Goal: Communication & Community: Answer question/provide support

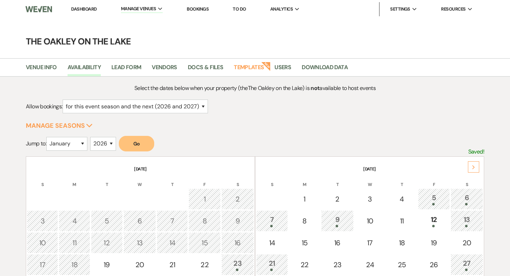
click at [204, 8] on link "Bookings" at bounding box center [198, 9] width 22 height 6
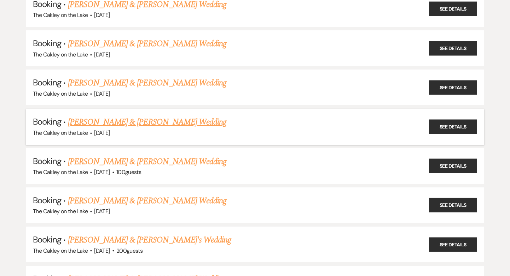
scroll to position [777, 0]
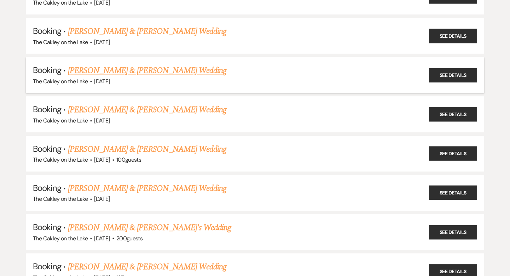
click at [154, 64] on link "[PERSON_NAME] & [PERSON_NAME] Wedding" at bounding box center [147, 70] width 158 height 13
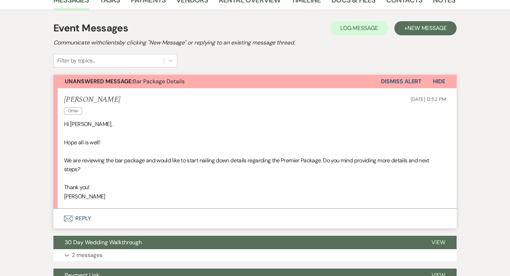
scroll to position [127, 0]
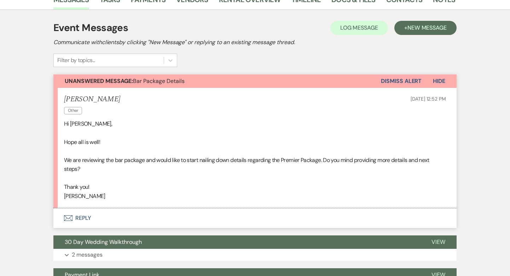
click at [79, 213] on button "Envelope Reply" at bounding box center [254, 219] width 403 height 20
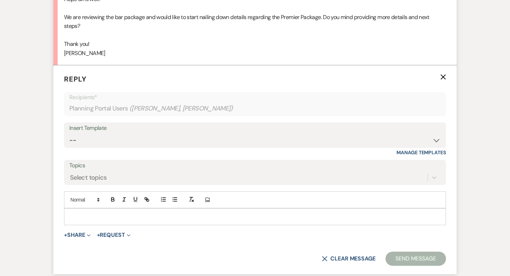
scroll to position [188, 0]
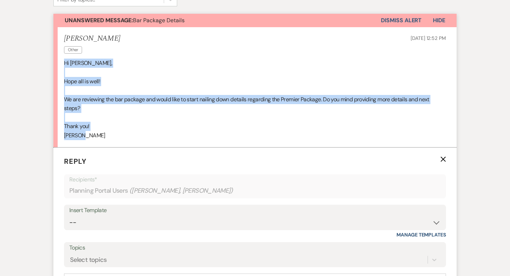
drag, startPoint x: 84, startPoint y: 136, endPoint x: 62, endPoint y: 59, distance: 80.1
click at [62, 59] on li "[PERSON_NAME] Other [DATE] 12:52 PM Hi [PERSON_NAME], [PERSON_NAME] all is well…" at bounding box center [254, 87] width 403 height 120
copy div "Hi [PERSON_NAME], [PERSON_NAME] all is well! We are reviewing the bar package a…"
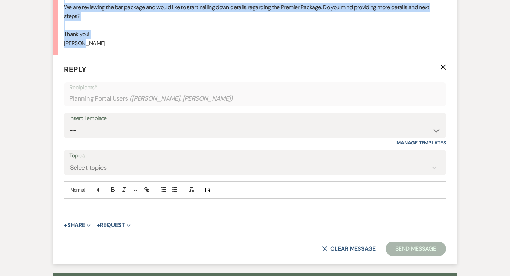
scroll to position [281, 0]
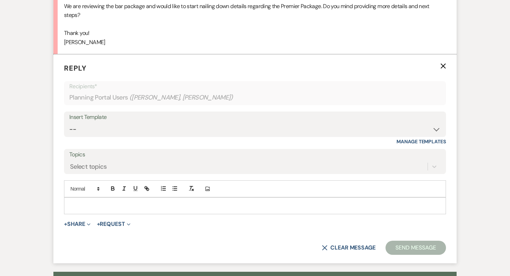
click at [77, 205] on p at bounding box center [255, 206] width 371 height 8
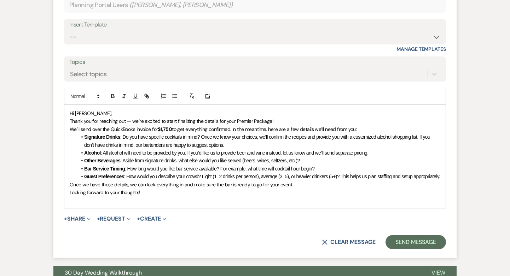
scroll to position [374, 0]
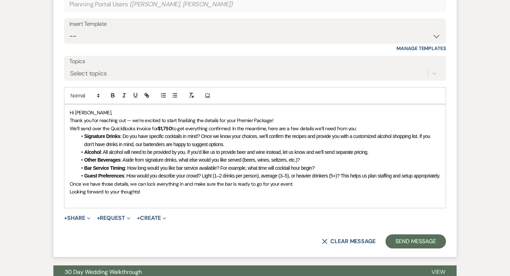
click at [98, 112] on p "Hi [PERSON_NAME]," at bounding box center [255, 113] width 371 height 8
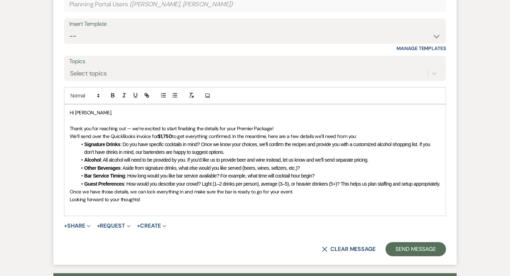
click at [238, 128] on span "Thank you for reaching out — we’re excited to start finalizing the details for …" at bounding box center [172, 129] width 204 height 6
click at [284, 129] on p "Thank you for reaching out — we’re excited to start finalizing the details for …" at bounding box center [255, 129] width 371 height 8
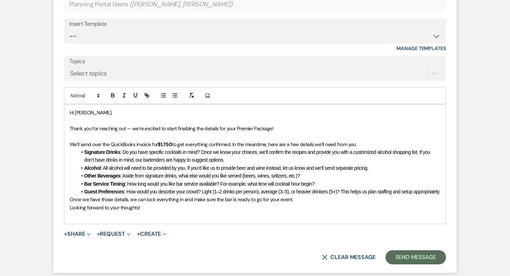
click at [69, 208] on div "Hi [PERSON_NAME], Thank you for reaching out — we’re excited to start finalizin…" at bounding box center [254, 164] width 381 height 119
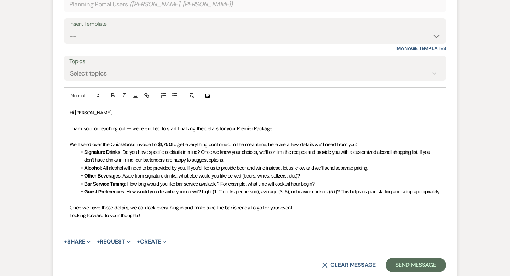
click at [68, 224] on div "Hi [PERSON_NAME], Thank you for reaching out — we’re excited to start finalizin…" at bounding box center [254, 168] width 381 height 127
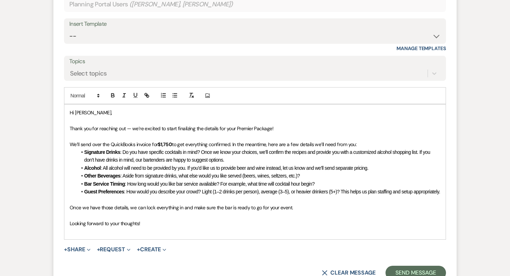
click at [82, 235] on p at bounding box center [255, 232] width 371 height 8
click at [78, 227] on span "Looking forward to your thoughts!" at bounding box center [105, 224] width 71 height 6
click at [82, 235] on p at bounding box center [255, 232] width 371 height 8
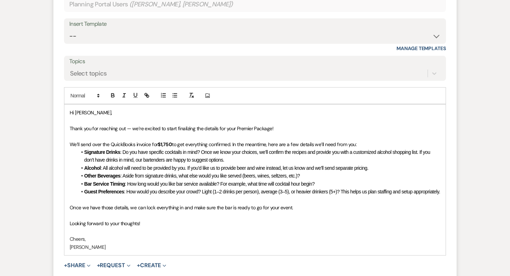
click at [225, 161] on span ": Do you have specific cocktails in mind? Once we know your choices, we’ll conf…" at bounding box center [257, 156] width 347 height 13
click at [197, 204] on p at bounding box center [255, 200] width 371 height 8
click at [175, 190] on span ": How would you describe your crowd? Light (1–2 drinks per person), average (3–…" at bounding box center [282, 192] width 316 height 6
click at [176, 196] on li "Guest Preferences : How would you describe your crowd? Light (1–2 drinks per pe…" at bounding box center [258, 192] width 363 height 8
click at [330, 181] on li "Bar Service Timing : How long would you like bar service available? For example…" at bounding box center [258, 184] width 363 height 8
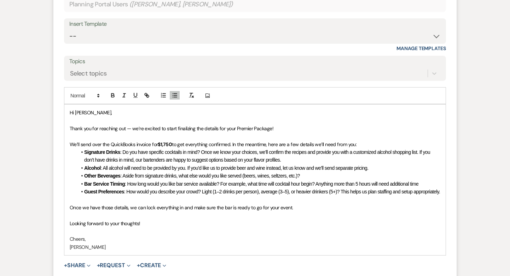
click at [176, 196] on li "Guest Preferences : How would you describe your crowd? Light (1–2 drinks per pe…" at bounding box center [258, 192] width 363 height 8
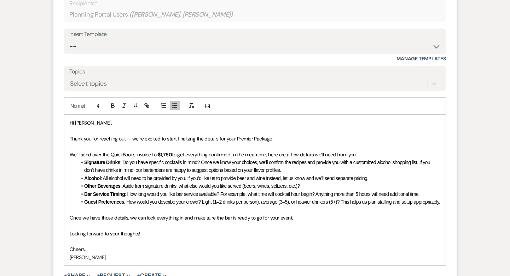
scroll to position [365, 0]
click at [133, 138] on span "Thank you for reaching out — we’re excited to start finalizing the details for …" at bounding box center [172, 138] width 204 height 6
click at [164, 139] on span "Thank you for reaching out, we’re excited to start finalizing the details for y…" at bounding box center [170, 139] width 200 height 6
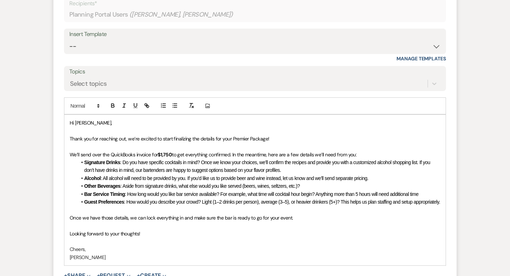
click at [179, 139] on span "Thank you for reaching out, we’re excited to start finalizing the details for y…" at bounding box center [170, 139] width 200 height 6
click at [217, 146] on p at bounding box center [255, 147] width 371 height 8
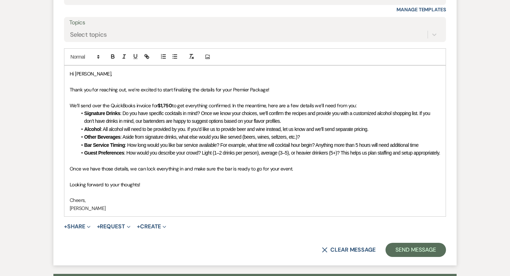
scroll to position [370, 0]
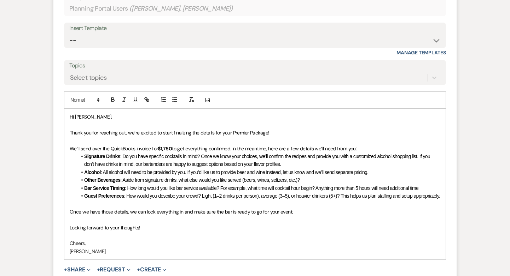
click at [276, 131] on p "Thank you for reaching out, we’re excited to start finalizing the details for y…" at bounding box center [255, 133] width 371 height 8
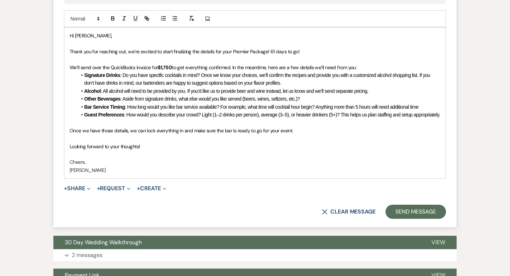
scroll to position [451, 0]
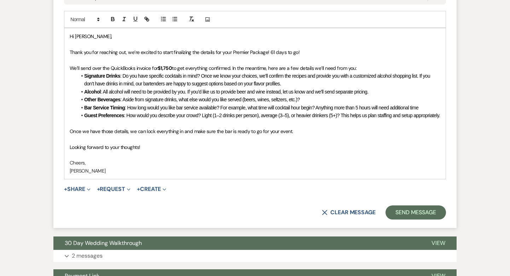
click at [281, 135] on span "Once we have those details, we can lock everything in and make sure the bar is …" at bounding box center [181, 131] width 223 height 6
click at [308, 135] on p "Once we have those details, we can lock everything in and make sure the bar is …" at bounding box center [255, 132] width 371 height 8
click at [98, 175] on p "[PERSON_NAME]" at bounding box center [255, 171] width 371 height 8
click at [412, 216] on button "Send Message" at bounding box center [415, 213] width 60 height 14
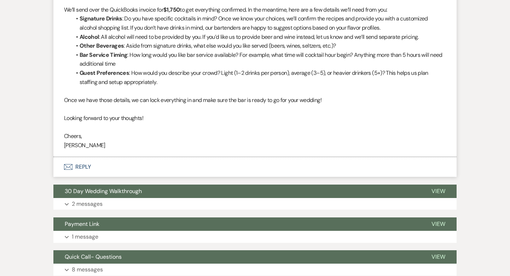
scroll to position [0, 0]
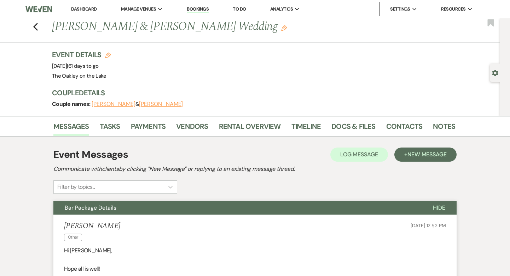
click at [134, 204] on button "Bar Package Details" at bounding box center [237, 208] width 368 height 13
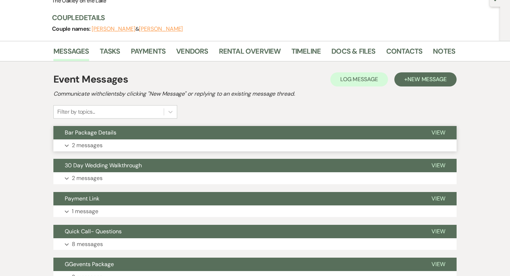
scroll to position [115, 0]
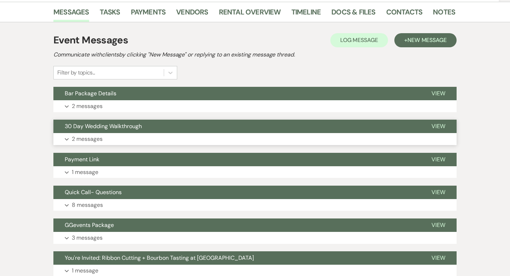
click at [110, 140] on button "Expand 2 messages" at bounding box center [254, 139] width 403 height 12
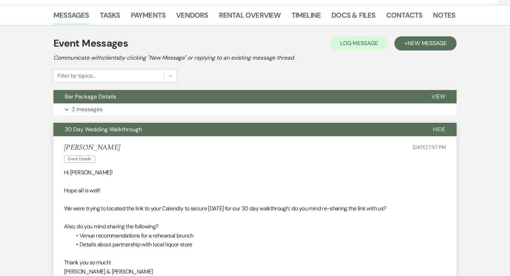
scroll to position [118, 0]
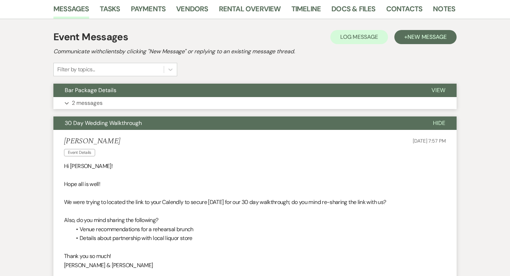
click at [137, 92] on button "Bar Package Details" at bounding box center [236, 90] width 367 height 13
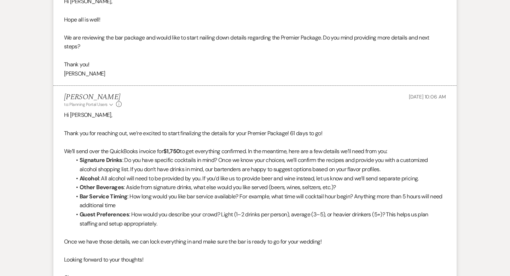
scroll to position [270, 0]
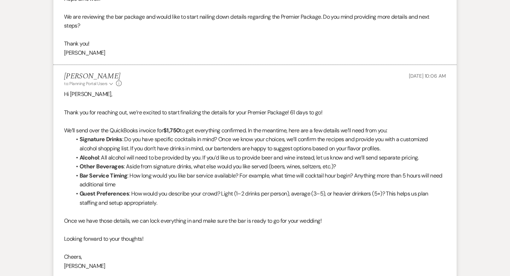
click at [109, 256] on p "Cheers," at bounding box center [255, 257] width 382 height 9
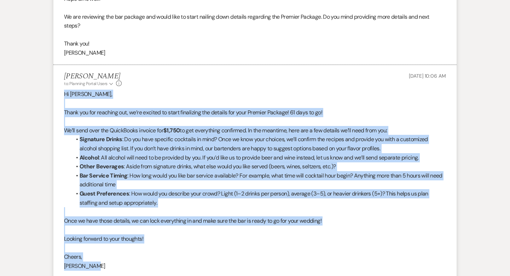
drag, startPoint x: 107, startPoint y: 264, endPoint x: 52, endPoint y: 92, distance: 180.8
copy div "Lo Ipsumdo, Sitam con adi elitsedd eiu, te’in utlabor et dolor magnaaliqu eni a…"
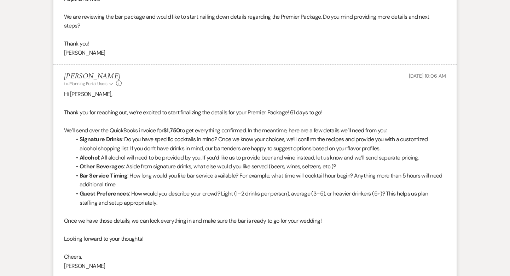
click at [185, 75] on div "[PERSON_NAME] to: Planning Portal Users Expand Info [DATE] 10:06 AM" at bounding box center [255, 79] width 382 height 15
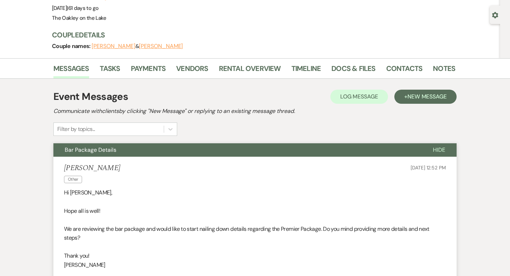
scroll to position [0, 0]
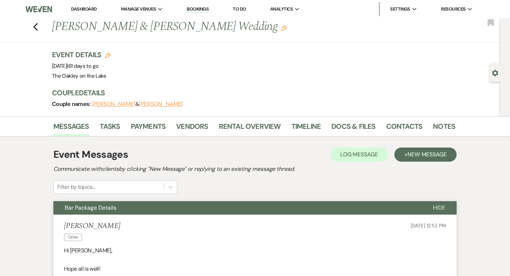
click at [84, 8] on link "Dashboard" at bounding box center [83, 9] width 25 height 6
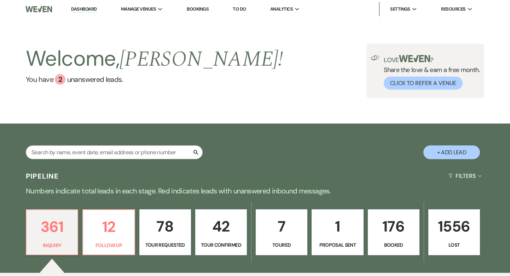
click at [108, 215] on p "12" at bounding box center [108, 227] width 42 height 24
click at [110, 146] on input "text" at bounding box center [114, 153] width 177 height 14
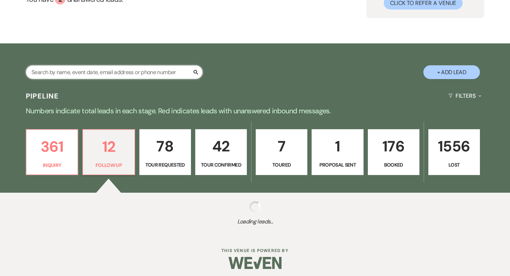
select select "9"
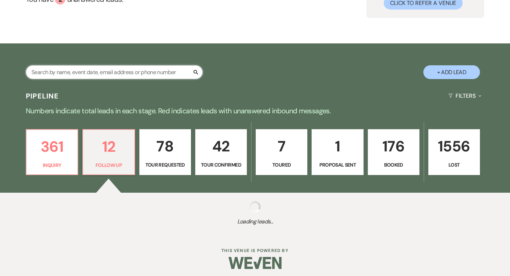
select select "9"
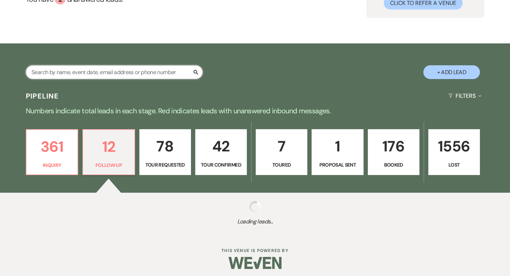
select select "9"
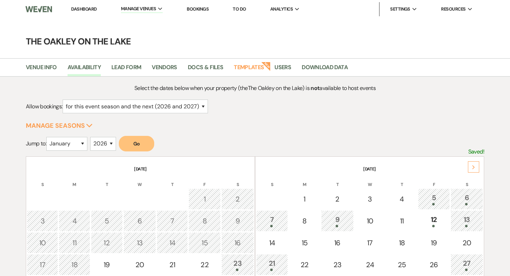
click at [198, 8] on link "Bookings" at bounding box center [198, 9] width 22 height 6
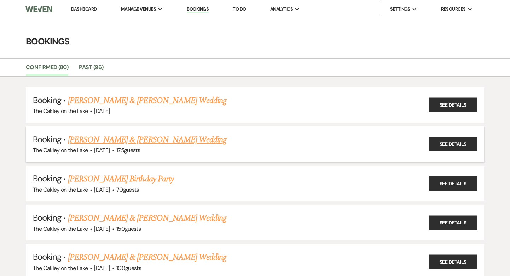
click at [154, 140] on link "[PERSON_NAME] & [PERSON_NAME] Wedding" at bounding box center [147, 140] width 158 height 13
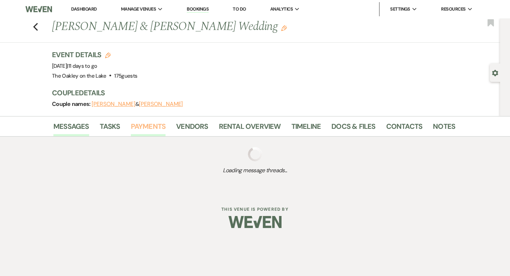
click at [141, 121] on link "Payments" at bounding box center [148, 129] width 35 height 16
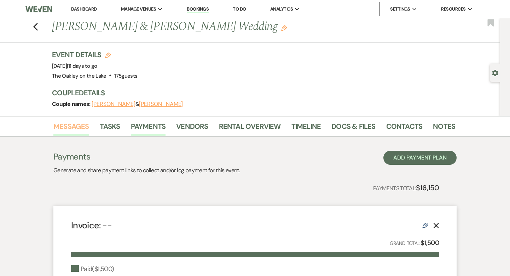
click at [70, 125] on link "Messages" at bounding box center [71, 129] width 36 height 16
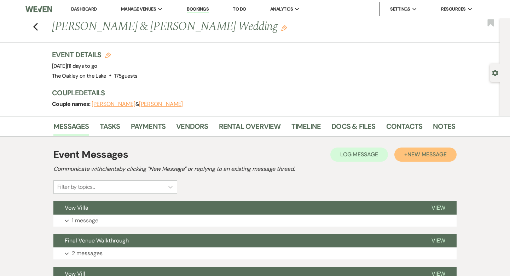
click at [436, 158] on span "New Message" at bounding box center [426, 154] width 39 height 7
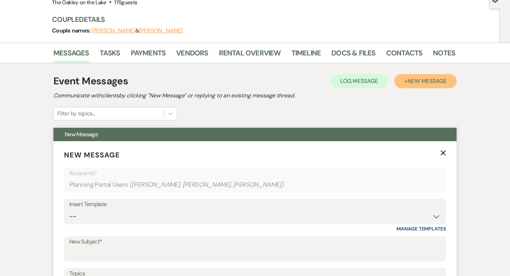
scroll to position [139, 0]
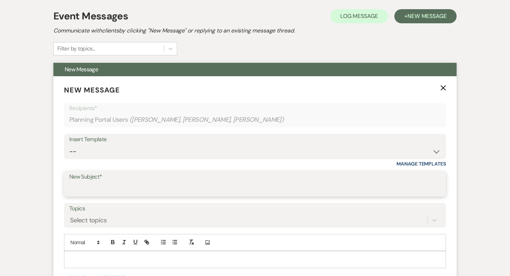
click at [91, 187] on input "New Subject*" at bounding box center [254, 189] width 371 height 14
paste input "Premier Package – Next Steps"
type input "Premier Package – Next Steps"
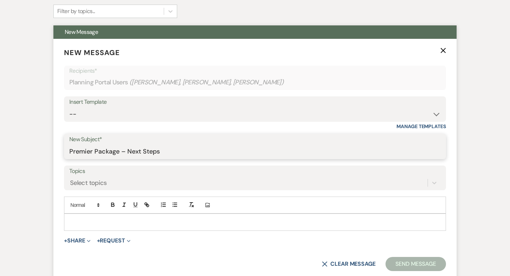
scroll to position [176, 0]
click at [130, 222] on p at bounding box center [255, 222] width 371 height 8
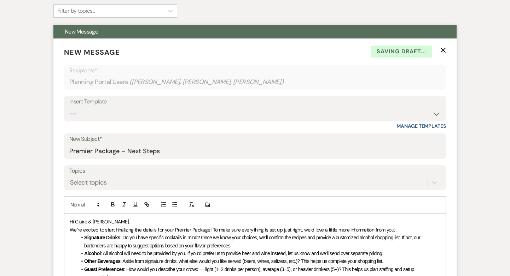
scroll to position [233, 0]
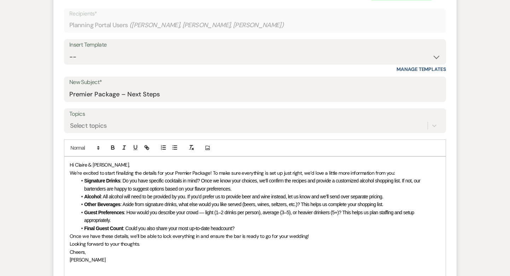
click at [116, 167] on p "Hi Claire & Jesse," at bounding box center [255, 165] width 371 height 8
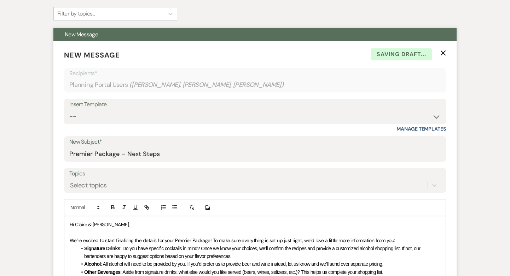
scroll to position [229, 0]
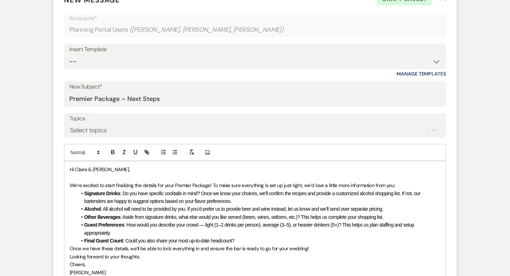
click at [401, 186] on p "We’re excited to start finalizing the details for your Premier Package! To make…" at bounding box center [255, 186] width 371 height 8
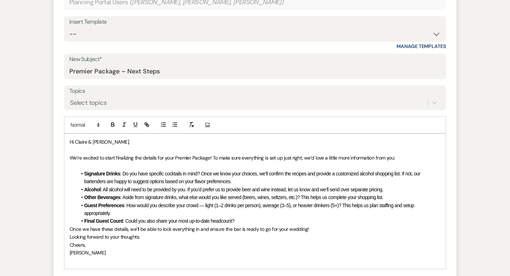
scroll to position [261, 0]
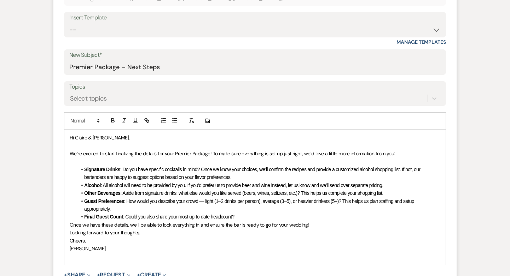
click at [70, 225] on span "Once we have these details, we’ll be able to lock everything in and ensure the …" at bounding box center [189, 225] width 239 height 6
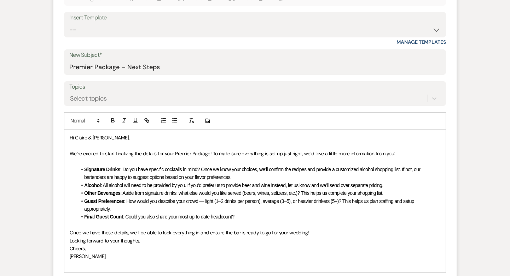
click at [68, 243] on div "Hi Claire & Jesse, We’re excited to start finalizing the details for your Premi…" at bounding box center [254, 201] width 381 height 143
click at [69, 255] on div "Hi Claire & Jesse, We’re excited to start finalizing the details for your Premi…" at bounding box center [254, 205] width 381 height 151
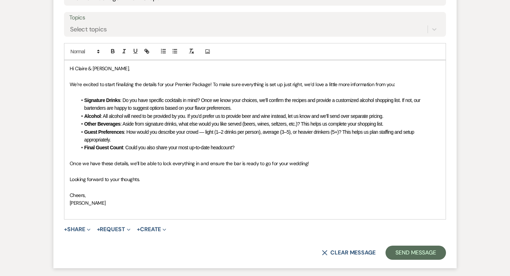
scroll to position [344, 0]
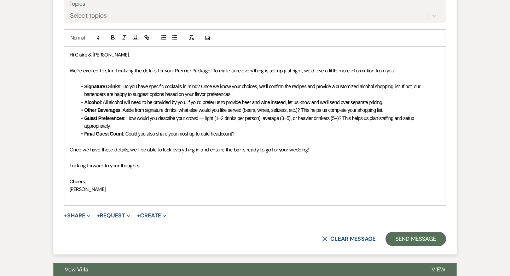
click at [81, 206] on form "New Message X Saving draft... Recipients* Planning Portal Users ( Taylor, Clair…" at bounding box center [254, 63] width 403 height 384
click at [70, 203] on div "Hi Claire & Jesse, We’re excited to start finalizing the details for your Premi…" at bounding box center [254, 126] width 381 height 159
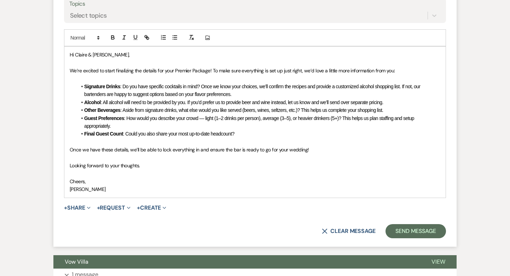
click at [171, 135] on span ": Could you also share your most up-to-date headcount?" at bounding box center [178, 134] width 111 height 6
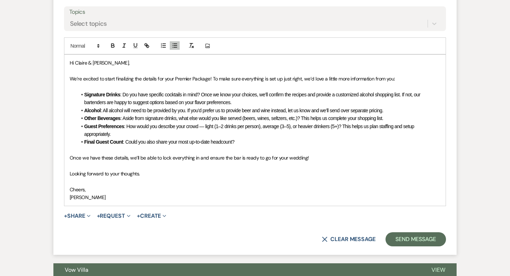
scroll to position [334, 0]
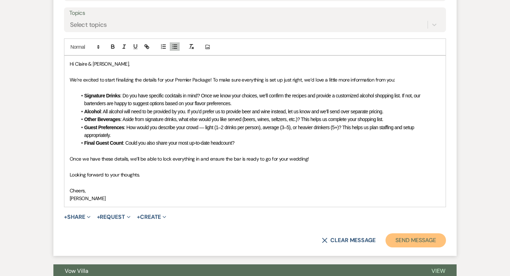
click at [418, 236] on button "Send Message" at bounding box center [415, 241] width 60 height 14
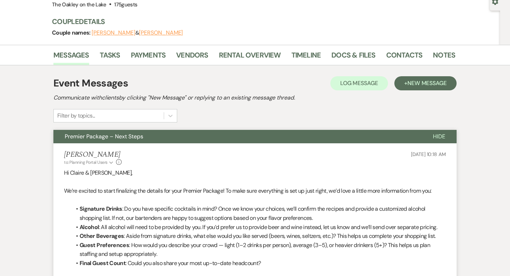
scroll to position [0, 0]
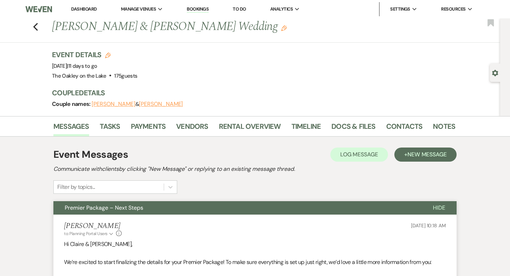
click at [197, 7] on link "Bookings" at bounding box center [198, 9] width 22 height 7
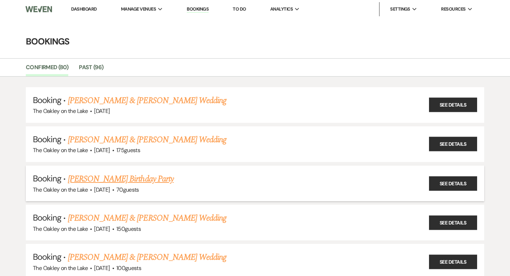
click at [144, 178] on link "[PERSON_NAME] Birthday Party" at bounding box center [121, 179] width 106 height 13
select select "5"
select select "4"
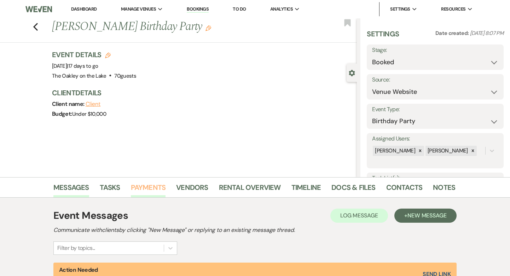
click at [140, 196] on link "Payments" at bounding box center [148, 190] width 35 height 16
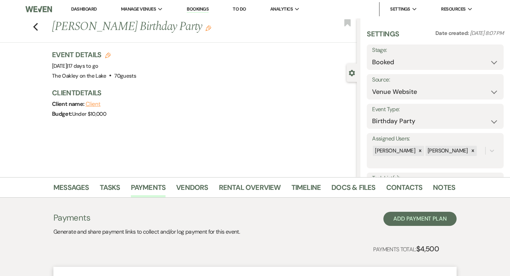
click at [191, 8] on link "Bookings" at bounding box center [198, 9] width 22 height 7
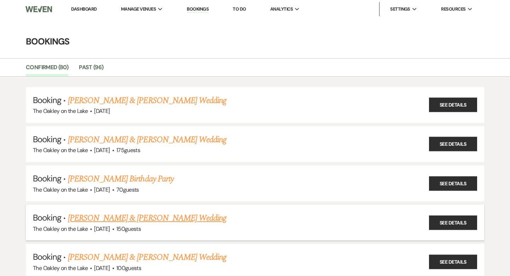
click at [135, 218] on link "[PERSON_NAME] & [PERSON_NAME] Wedding" at bounding box center [147, 218] width 158 height 13
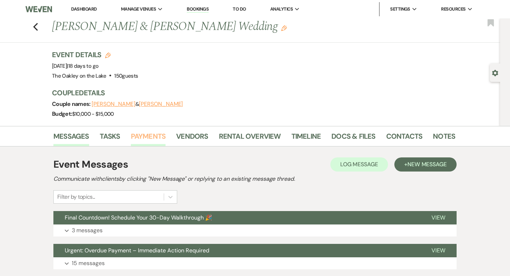
click at [142, 138] on link "Payments" at bounding box center [148, 139] width 35 height 16
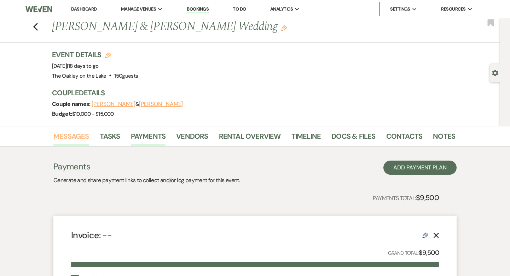
click at [66, 136] on link "Messages" at bounding box center [71, 139] width 36 height 16
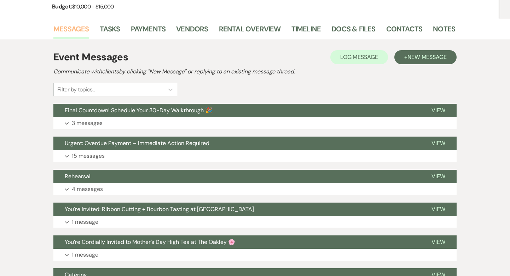
scroll to position [122, 0]
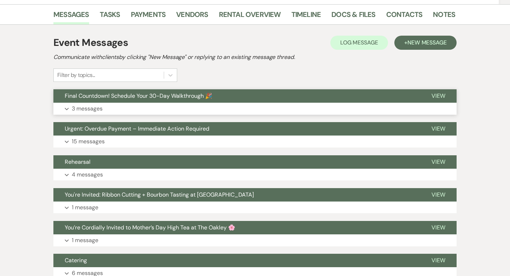
click at [95, 105] on p "3 messages" at bounding box center [87, 108] width 31 height 9
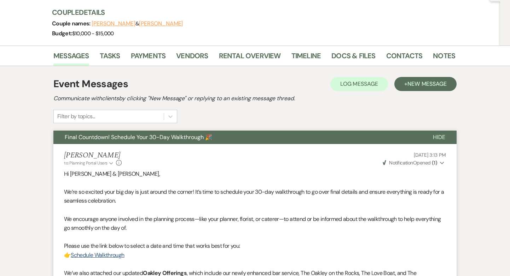
scroll to position [0, 0]
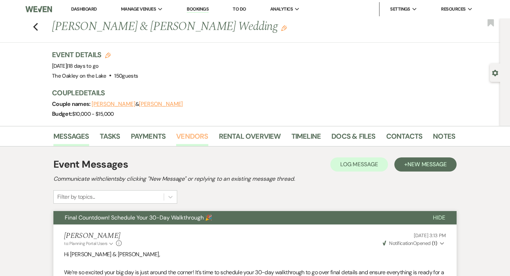
click at [181, 133] on link "Vendors" at bounding box center [192, 139] width 32 height 16
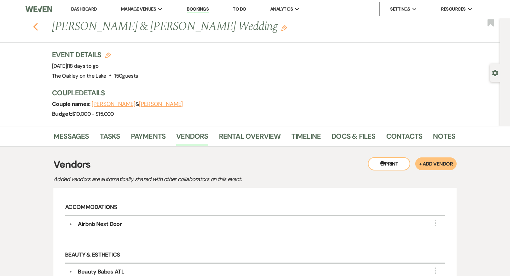
click at [37, 30] on use "button" at bounding box center [35, 27] width 5 height 8
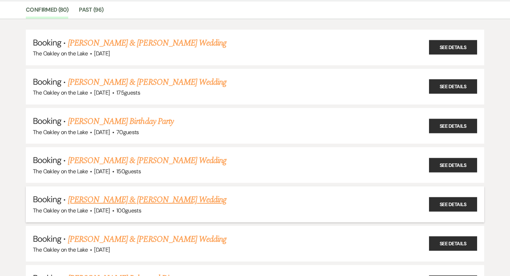
scroll to position [63, 0]
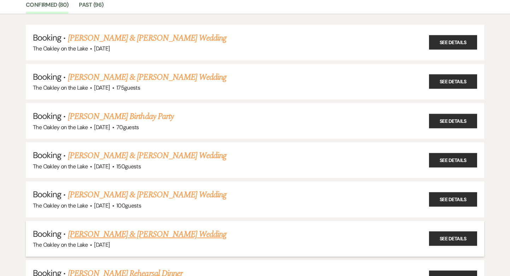
click at [104, 232] on link "[PERSON_NAME] & [PERSON_NAME] Wedding" at bounding box center [147, 234] width 158 height 13
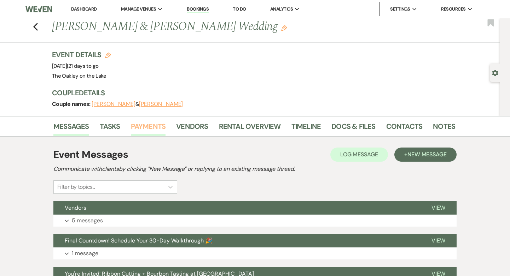
click at [139, 126] on link "Payments" at bounding box center [148, 129] width 35 height 16
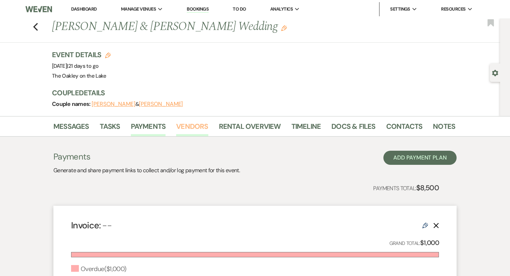
click at [193, 127] on link "Vendors" at bounding box center [192, 129] width 32 height 16
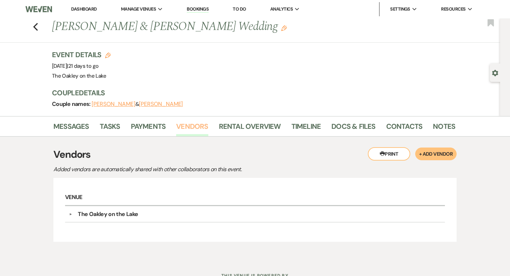
scroll to position [28, 0]
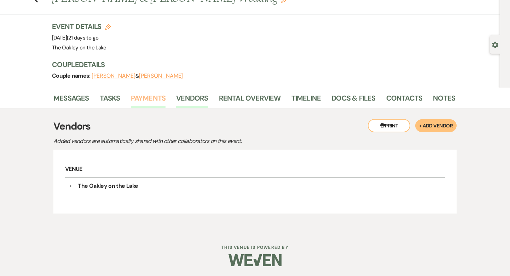
click at [141, 101] on link "Payments" at bounding box center [148, 101] width 35 height 16
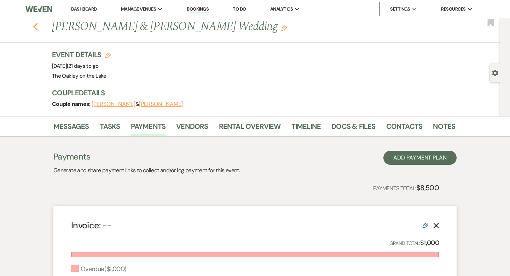
click at [35, 29] on icon "Previous" at bounding box center [35, 27] width 5 height 8
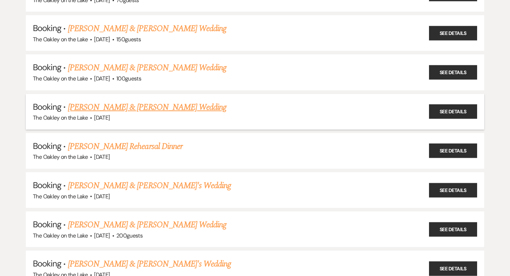
scroll to position [192, 0]
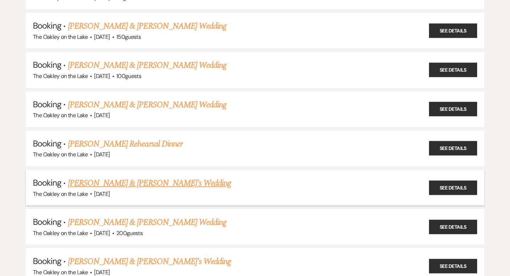
click at [130, 180] on link "[PERSON_NAME] & [PERSON_NAME]'s Wedding" at bounding box center [149, 183] width 163 height 13
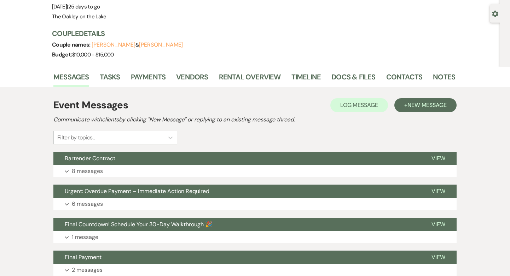
scroll to position [60, 0]
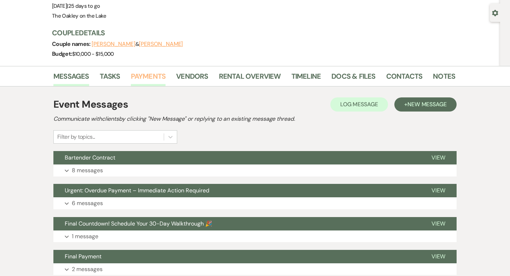
click at [154, 73] on link "Payments" at bounding box center [148, 79] width 35 height 16
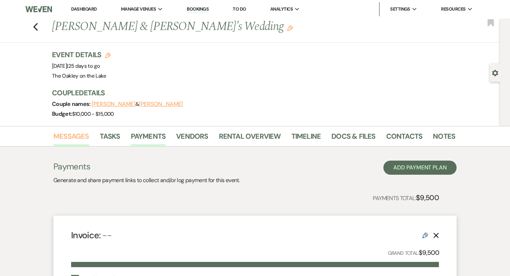
click at [64, 134] on link "Messages" at bounding box center [71, 139] width 36 height 16
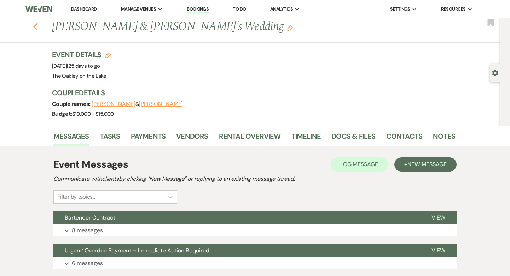
click at [35, 29] on icon "Previous" at bounding box center [35, 27] width 5 height 8
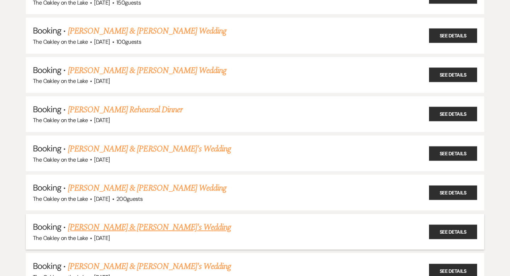
scroll to position [228, 0]
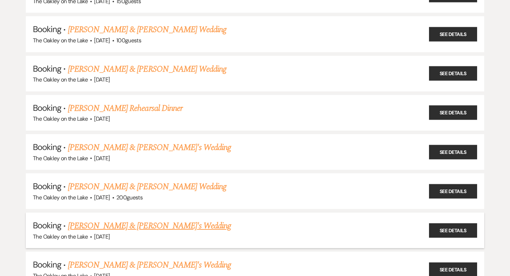
click at [77, 223] on link "[PERSON_NAME] & [PERSON_NAME]'s Wedding" at bounding box center [149, 226] width 163 height 13
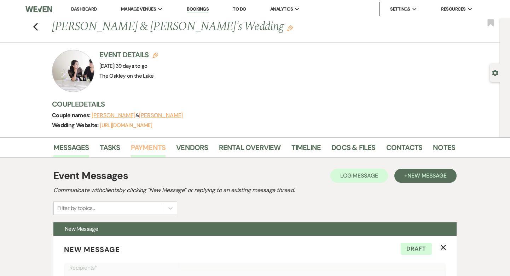
click at [152, 146] on link "Payments" at bounding box center [148, 150] width 35 height 16
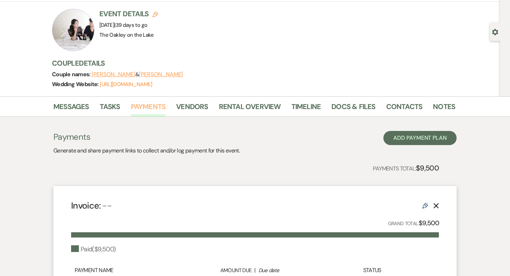
scroll to position [29, 0]
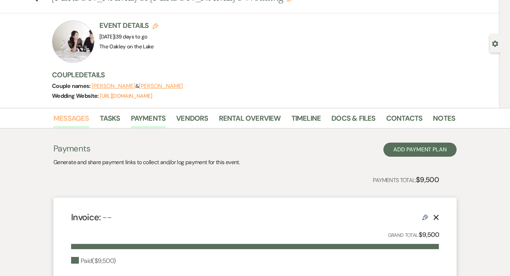
click at [69, 120] on link "Messages" at bounding box center [71, 121] width 36 height 16
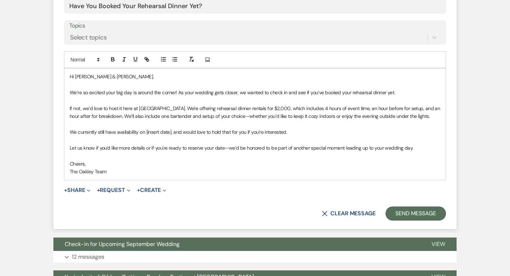
scroll to position [351, 0]
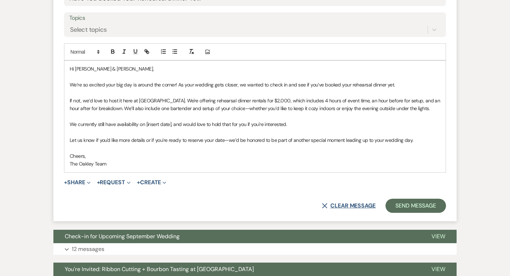
click at [344, 208] on button "X Clear message" at bounding box center [349, 206] width 54 height 6
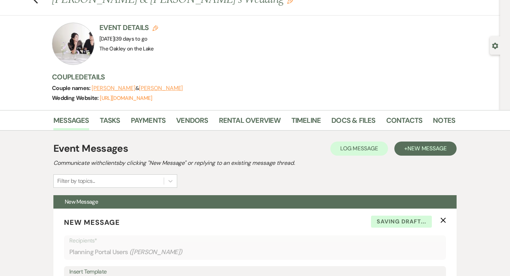
scroll to position [24, 0]
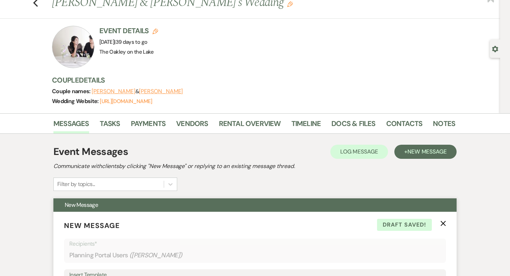
click at [443, 226] on icon "X" at bounding box center [443, 224] width 6 height 6
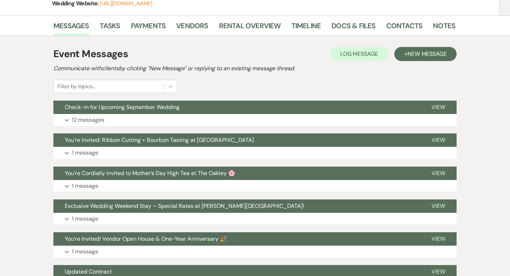
scroll to position [121, 0]
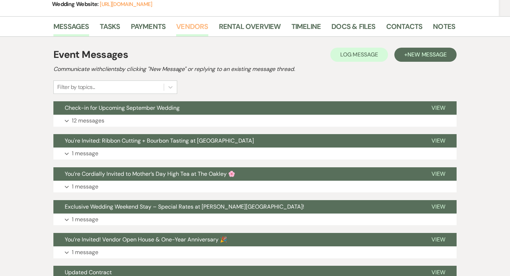
click at [187, 27] on link "Vendors" at bounding box center [192, 29] width 32 height 16
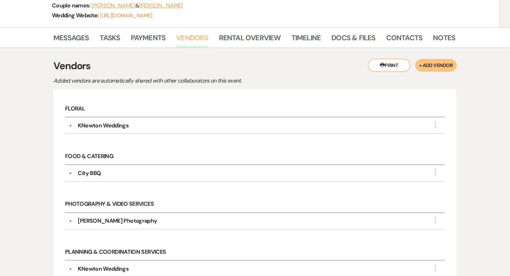
scroll to position [101, 0]
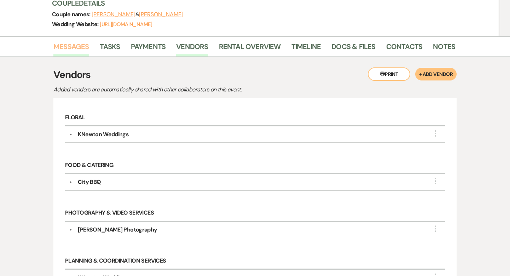
click at [80, 47] on link "Messages" at bounding box center [71, 49] width 36 height 16
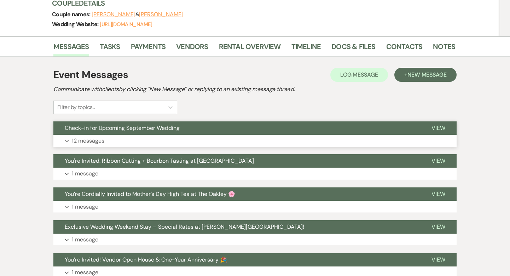
click at [134, 141] on button "Expand 12 messages" at bounding box center [254, 141] width 403 height 12
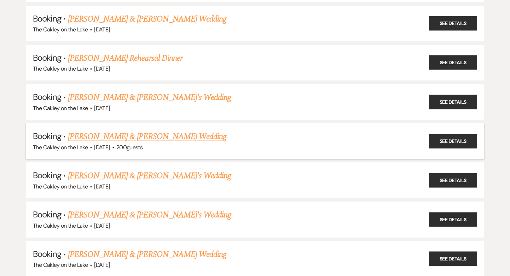
scroll to position [281, 0]
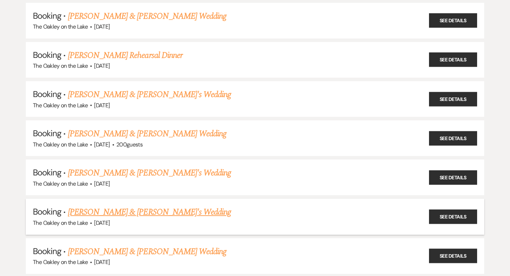
click at [122, 209] on link "[PERSON_NAME] & [PERSON_NAME]'s Wedding" at bounding box center [149, 212] width 163 height 13
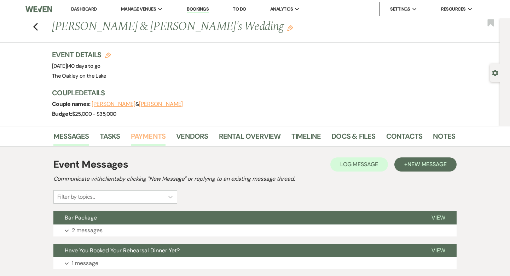
click at [145, 136] on link "Payments" at bounding box center [148, 139] width 35 height 16
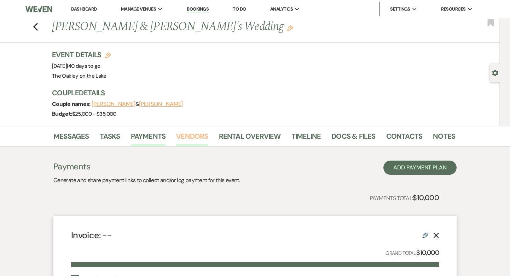
click at [191, 140] on link "Vendors" at bounding box center [192, 139] width 32 height 16
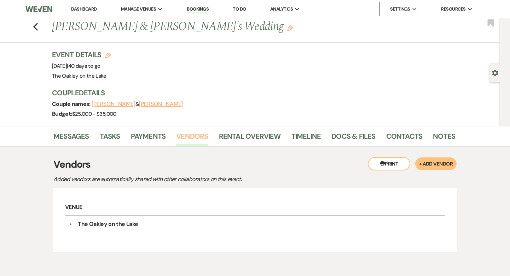
scroll to position [38, 0]
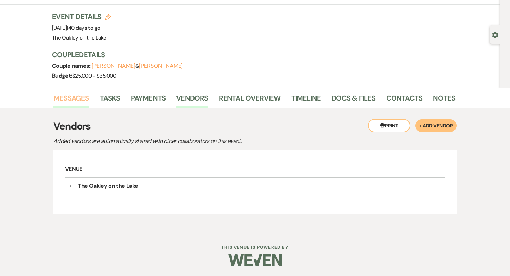
click at [65, 94] on link "Messages" at bounding box center [71, 101] width 36 height 16
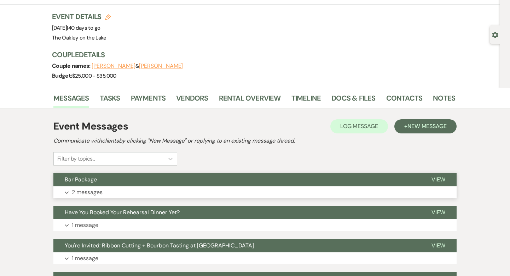
click at [122, 192] on button "Expand 2 messages" at bounding box center [254, 193] width 403 height 12
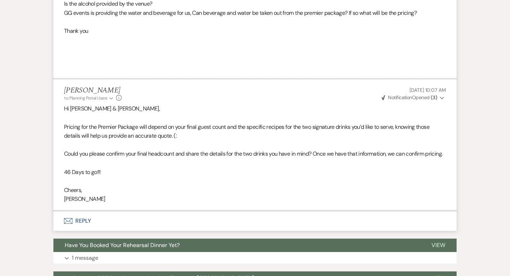
scroll to position [302, 0]
click at [74, 230] on button "Envelope Reply" at bounding box center [254, 222] width 403 height 20
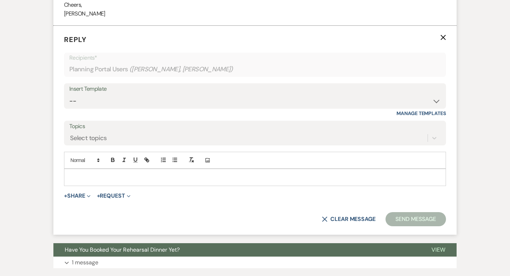
scroll to position [489, 0]
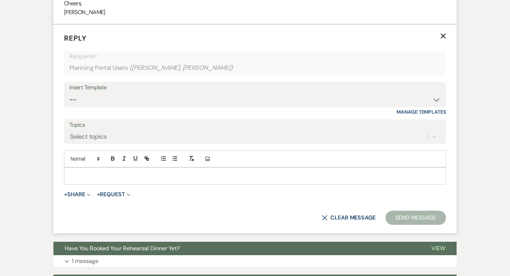
click at [76, 178] on div at bounding box center [254, 176] width 381 height 16
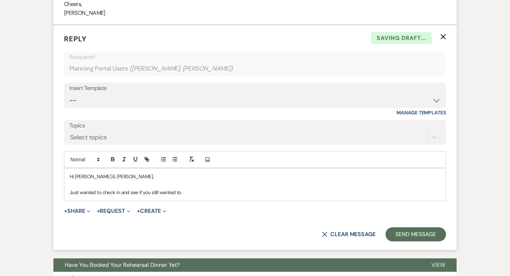
scroll to position [488, 0]
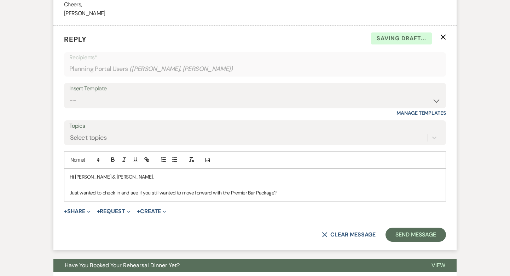
click at [160, 197] on p "Just wanted to check in and see if you still wanted to move forward with the Pr…" at bounding box center [255, 193] width 371 height 8
copy div "Hi Fabian & Emily, Just wanted to check in and see if you still wanted to move …"
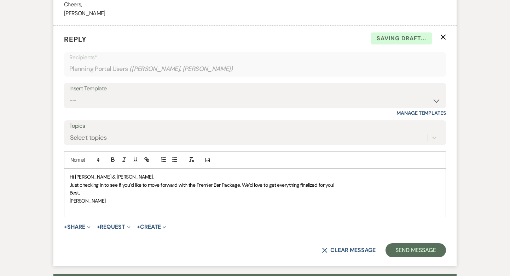
click at [346, 189] on p "Just checking in to see if you’d like to move forward with the Premier Bar Pack…" at bounding box center [255, 185] width 371 height 8
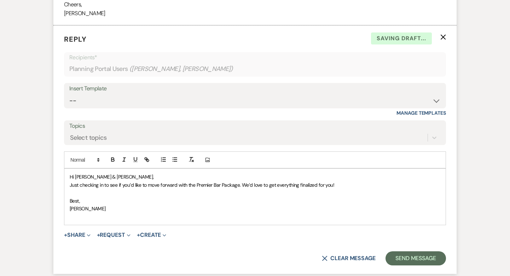
click at [176, 181] on p "Hi Fabian & Emily," at bounding box center [255, 177] width 371 height 8
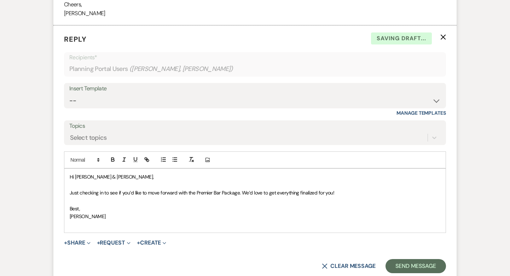
click at [68, 220] on div "Hi Fabian & Emily, ﻿ Just checking in to see if you’d like to move forward with…" at bounding box center [254, 201] width 381 height 64
click at [73, 212] on span "Best," at bounding box center [75, 209] width 10 height 6
click at [84, 229] on p at bounding box center [255, 225] width 371 height 8
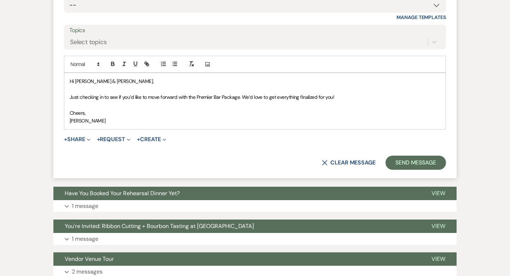
scroll to position [584, 0]
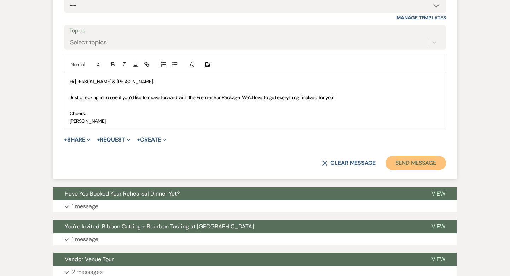
click at [432, 170] on button "Send Message" at bounding box center [415, 163] width 60 height 14
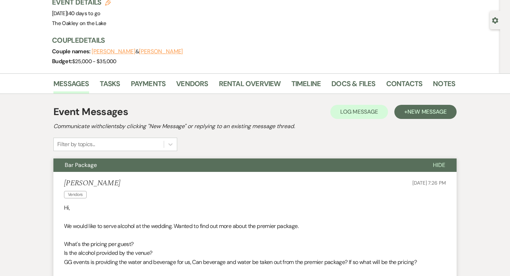
scroll to position [0, 0]
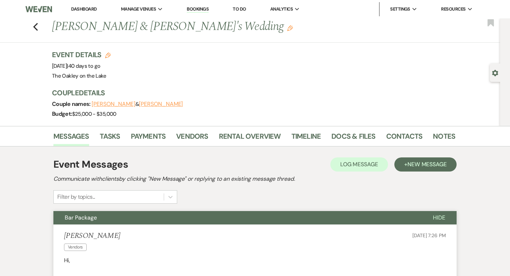
click at [190, 11] on link "Bookings" at bounding box center [198, 9] width 22 height 7
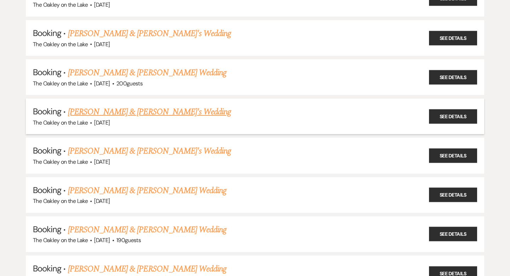
scroll to position [355, 0]
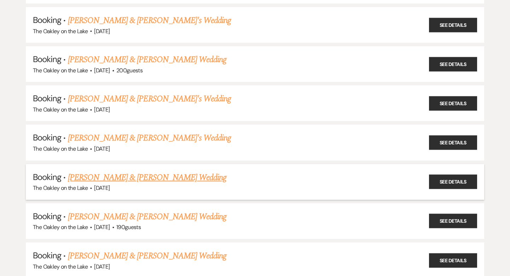
click at [119, 175] on link "[PERSON_NAME] & [PERSON_NAME] Wedding" at bounding box center [147, 177] width 158 height 13
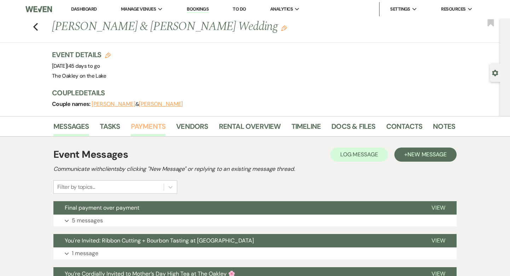
click at [147, 128] on link "Payments" at bounding box center [148, 129] width 35 height 16
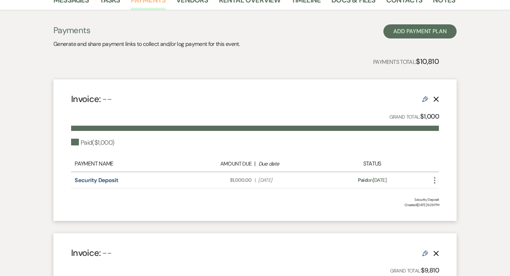
scroll to position [107, 0]
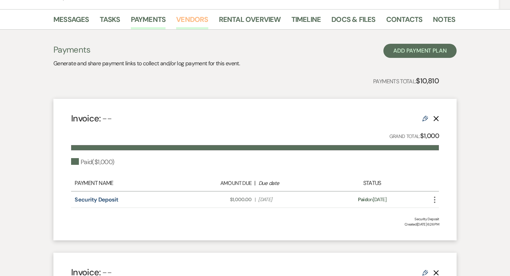
click at [180, 21] on link "Vendors" at bounding box center [192, 22] width 32 height 16
